Goal: Entertainment & Leisure: Consume media (video, audio)

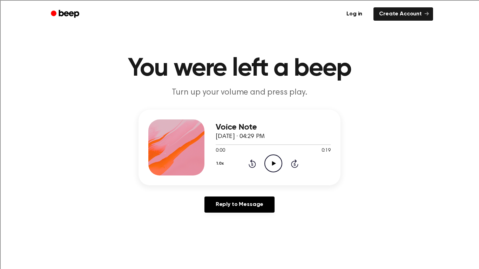
click at [276, 159] on icon "Play Audio" at bounding box center [274, 164] width 18 height 18
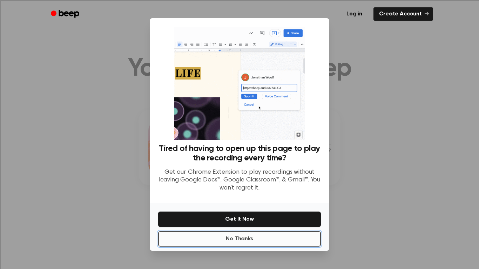
click at [229, 241] on button "No Thanks" at bounding box center [239, 239] width 163 height 15
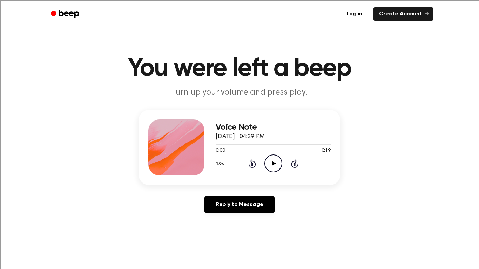
click at [274, 162] on icon "Play Audio" at bounding box center [274, 164] width 18 height 18
click at [249, 160] on icon "Rewind 5 seconds" at bounding box center [252, 163] width 8 height 9
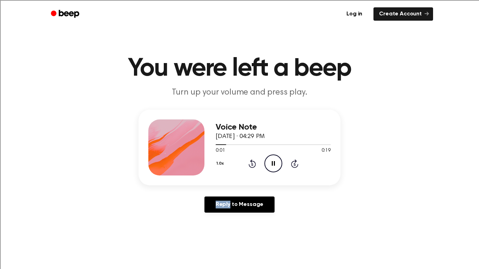
click at [249, 160] on icon "Rewind 5 seconds" at bounding box center [252, 163] width 8 height 9
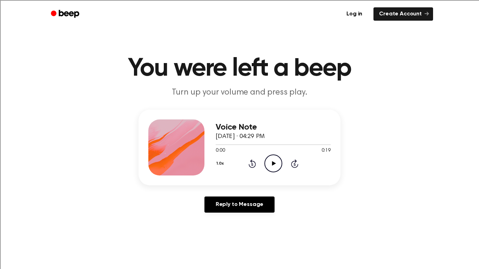
click at [249, 160] on icon "Rewind 5 seconds" at bounding box center [252, 163] width 8 height 9
click at [269, 159] on icon "Play Audio" at bounding box center [274, 164] width 18 height 18
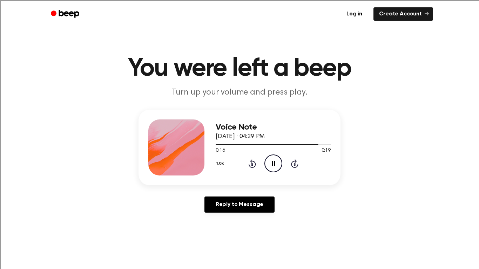
click at [253, 163] on icon "Rewind 5 seconds" at bounding box center [252, 163] width 8 height 9
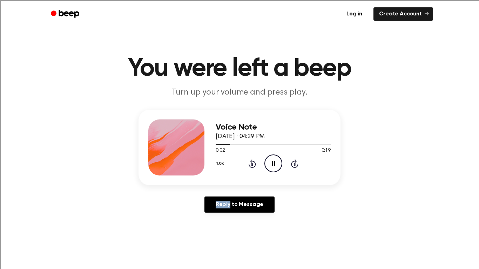
click at [253, 163] on icon "Rewind 5 seconds" at bounding box center [252, 163] width 8 height 9
click at [268, 161] on icon "Play Audio" at bounding box center [274, 164] width 18 height 18
click at [252, 160] on icon at bounding box center [252, 164] width 7 height 8
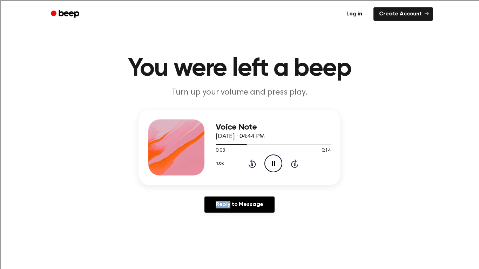
click at [252, 160] on icon at bounding box center [252, 164] width 7 height 8
